Goal: Communication & Community: Answer question/provide support

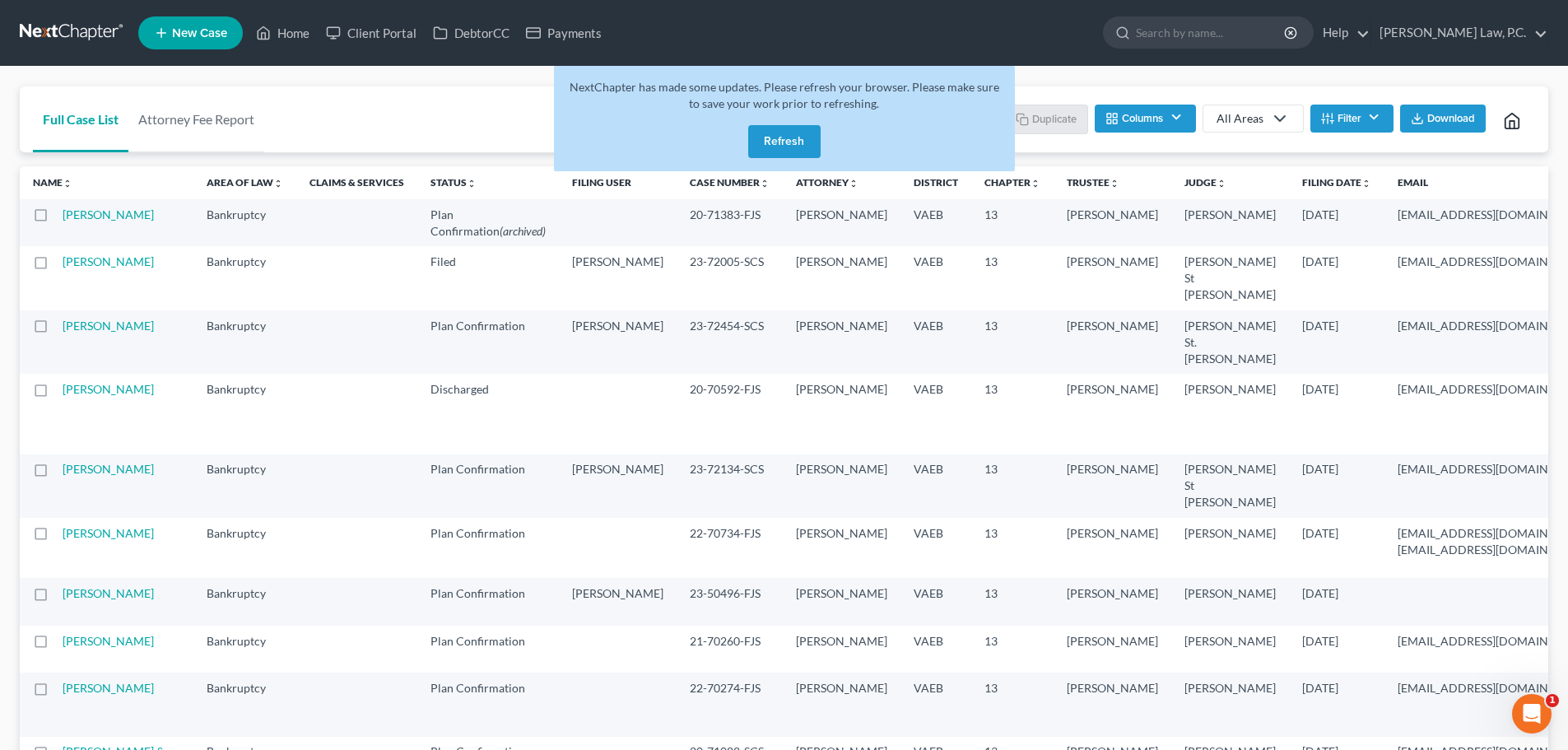
click at [793, 144] on button "Refresh" at bounding box center [784, 141] width 72 height 33
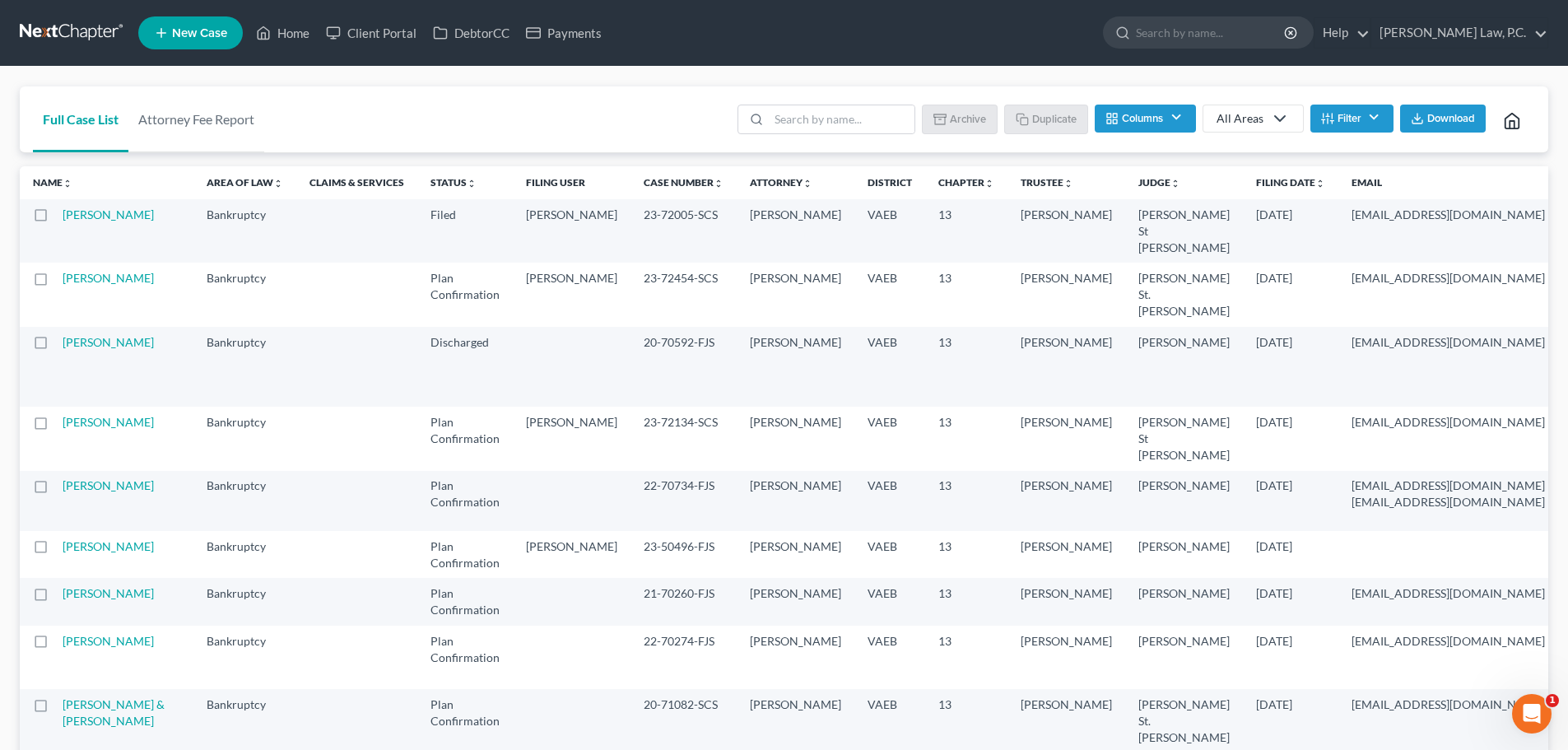
click at [75, 470] on td "[PERSON_NAME]" at bounding box center [128, 438] width 131 height 63
click at [75, 429] on link "[PERSON_NAME]" at bounding box center [108, 422] width 91 height 14
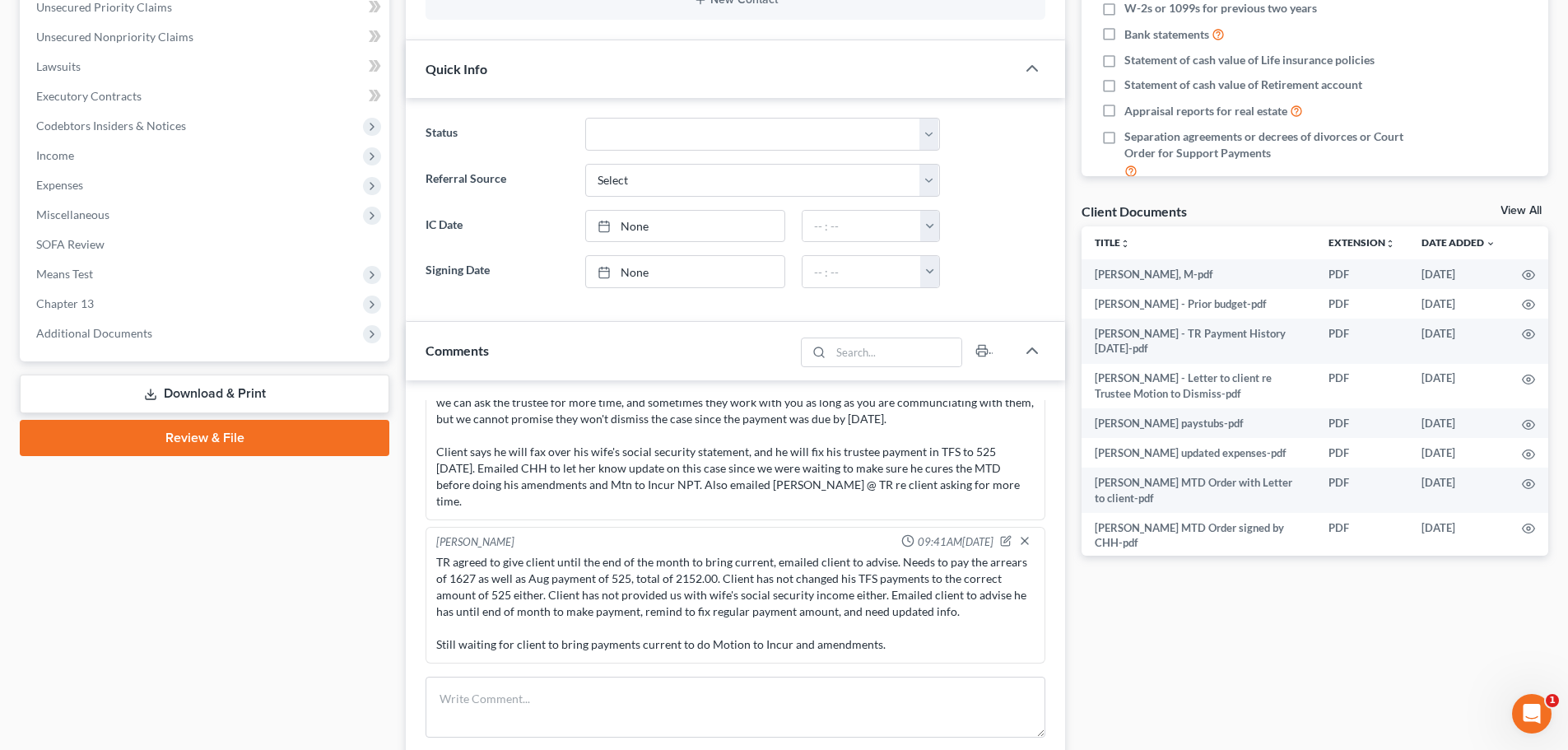
scroll to position [494, 0]
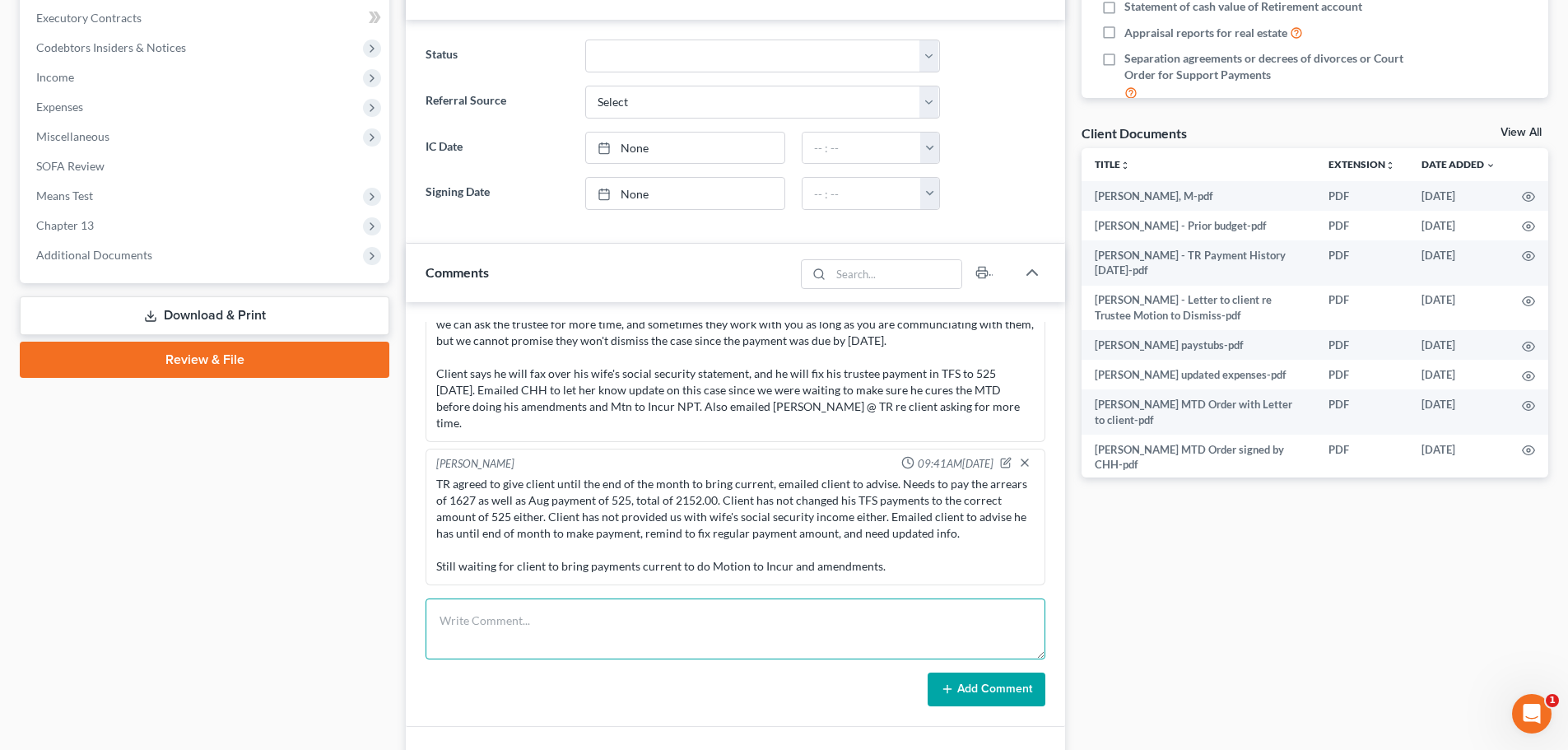
click at [565, 641] on textarea at bounding box center [735, 629] width 620 height 61
click at [499, 640] on textarea at bounding box center [735, 629] width 620 height 61
click at [501, 625] on textarea at bounding box center [735, 629] width 620 height 61
click at [844, 614] on textarea "Client emailed that he corrected TR payments in TFS and sched a payment of" at bounding box center [735, 629] width 620 height 61
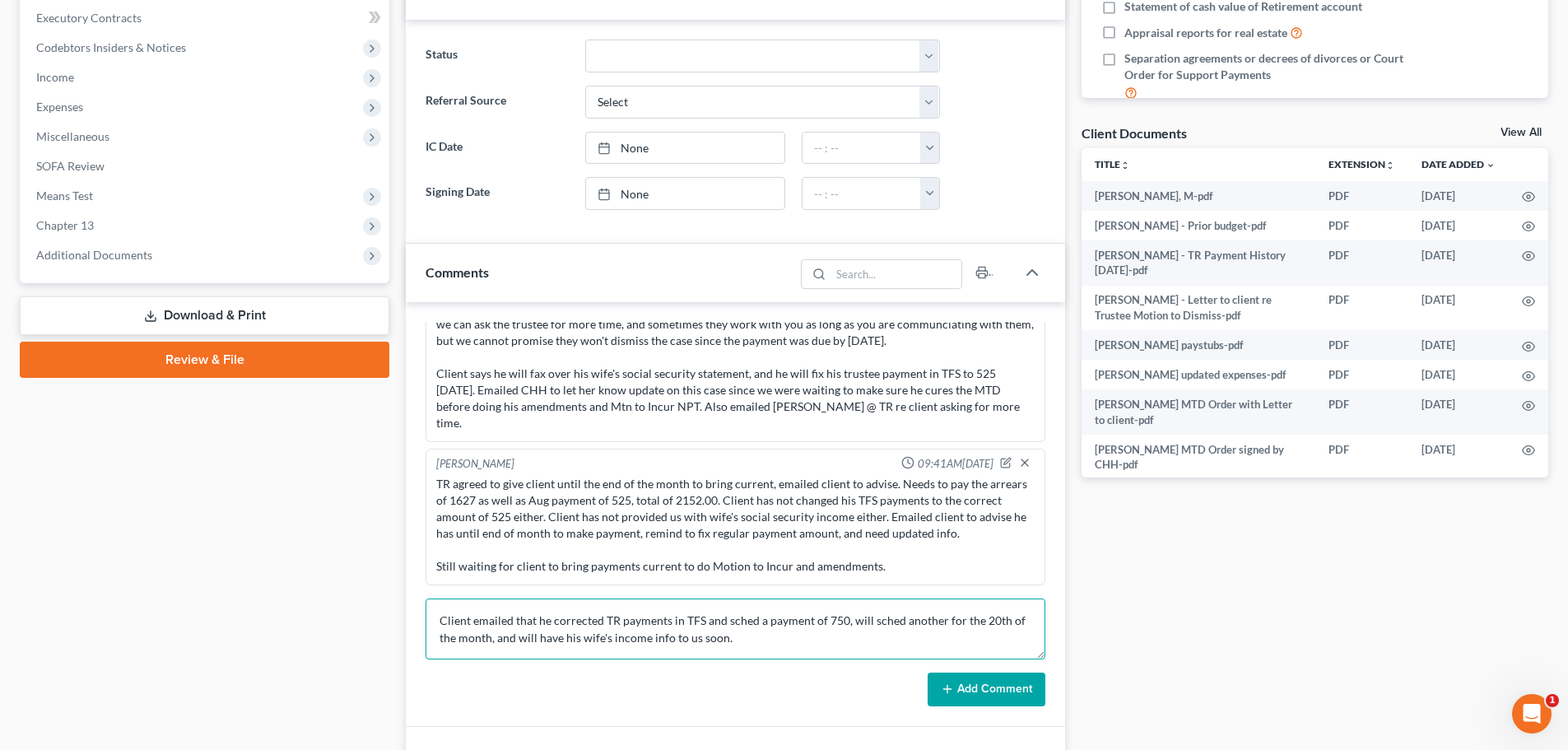
scroll to position [21, 0]
click at [473, 646] on textarea "Client emailed that he corrected TR payments in TFS and sched a payment of 750,…" at bounding box center [735, 629] width 620 height 61
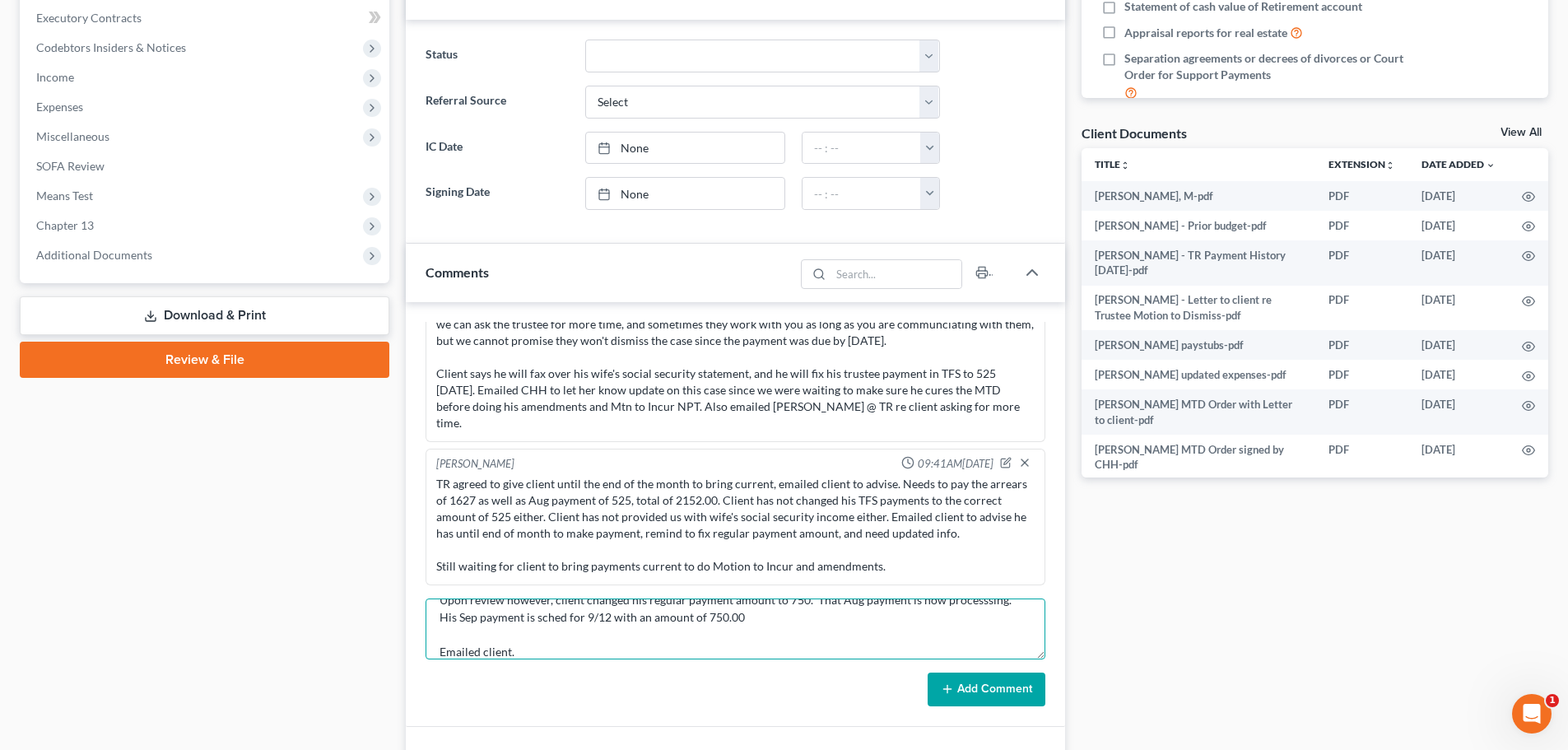
type textarea "Client emailed that he corrected TR payments in TFS and sched a payment of 750,…"
click at [997, 694] on button "Add Comment" at bounding box center [986, 690] width 118 height 35
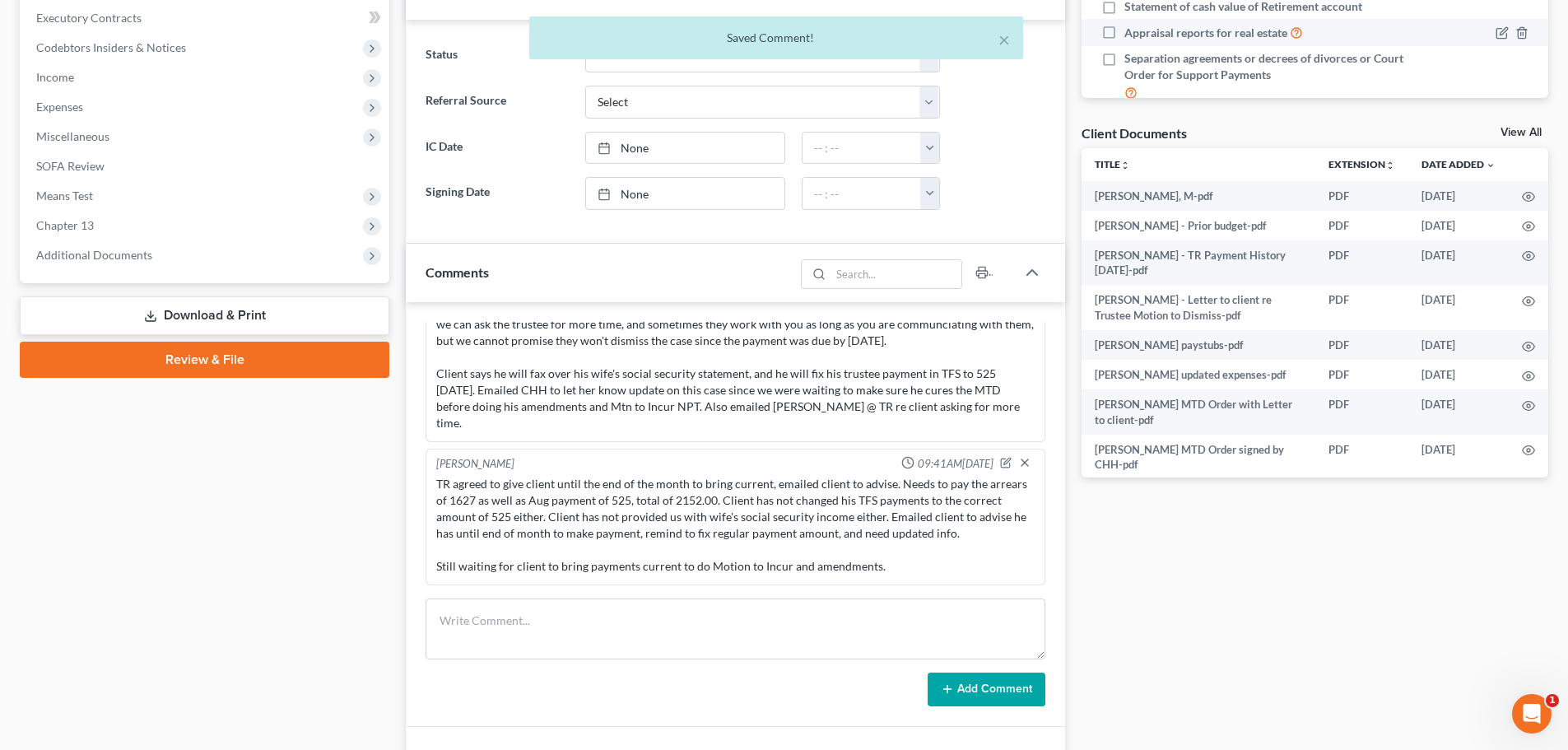
scroll to position [6966, 0]
